Goal: Go to known website: Go to known website

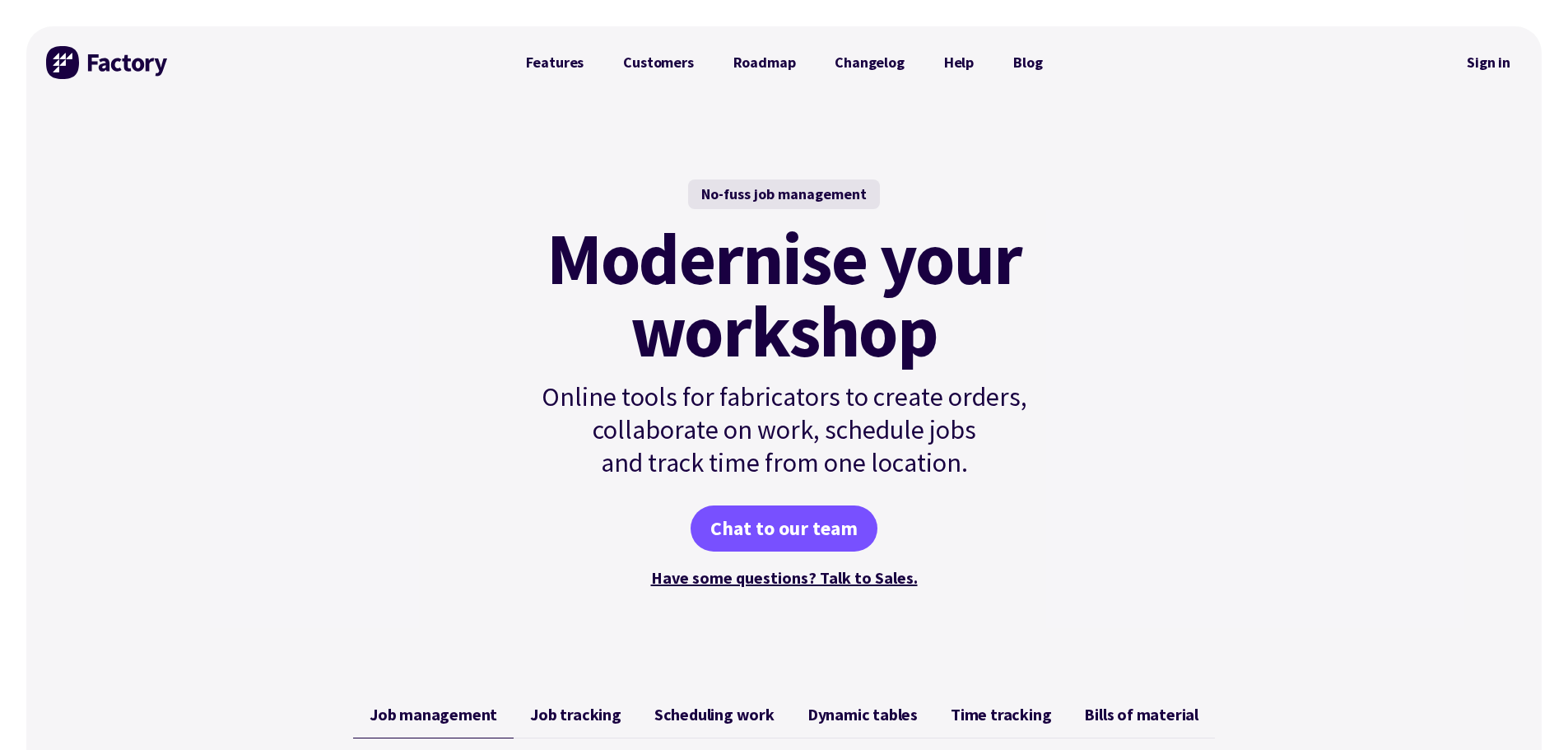
click at [334, 63] on div at bounding box center [342, 62] width 328 height 72
